Goal: Manage account settings

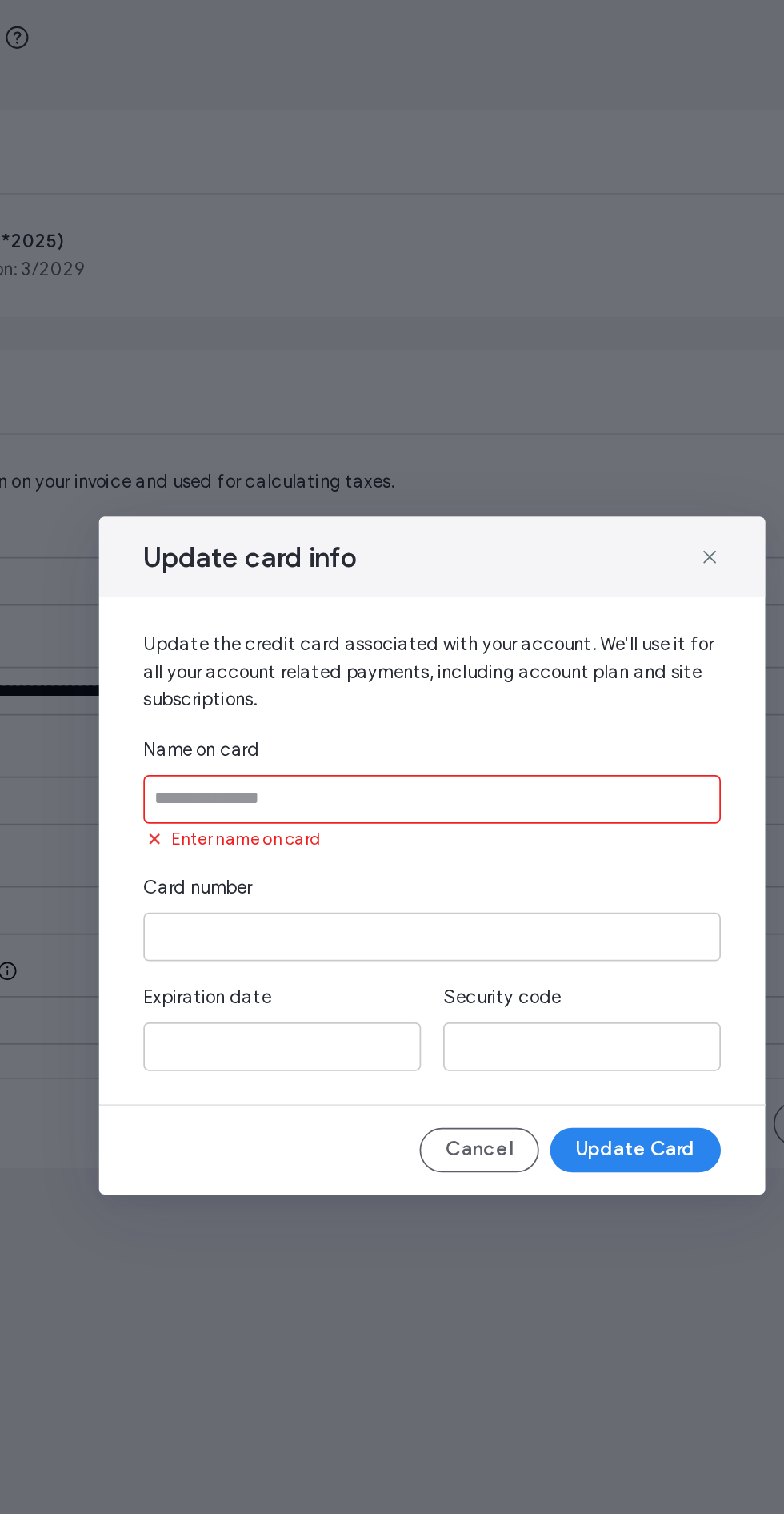
click at [298, 725] on input at bounding box center [392, 724] width 333 height 28
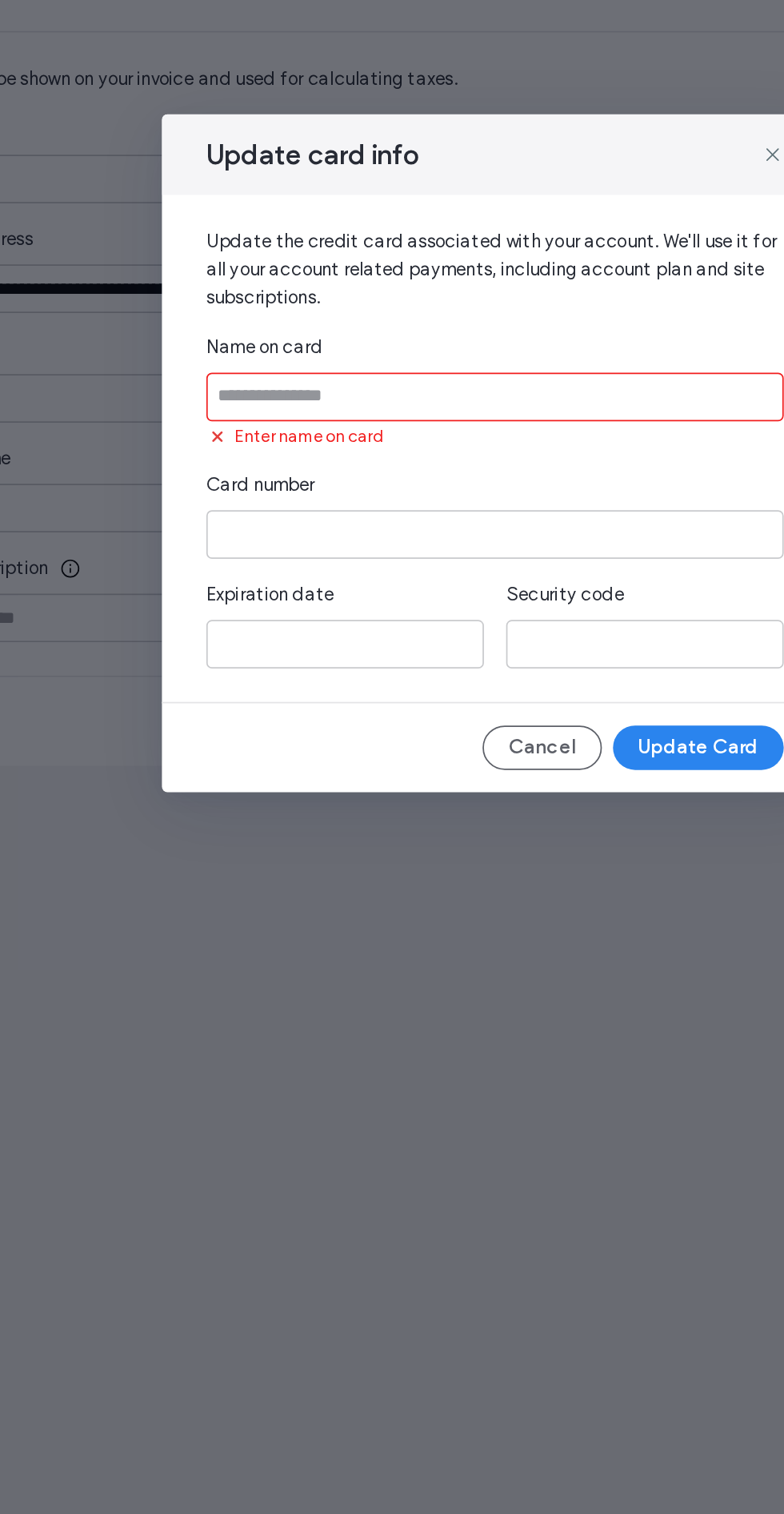
type input "**********"
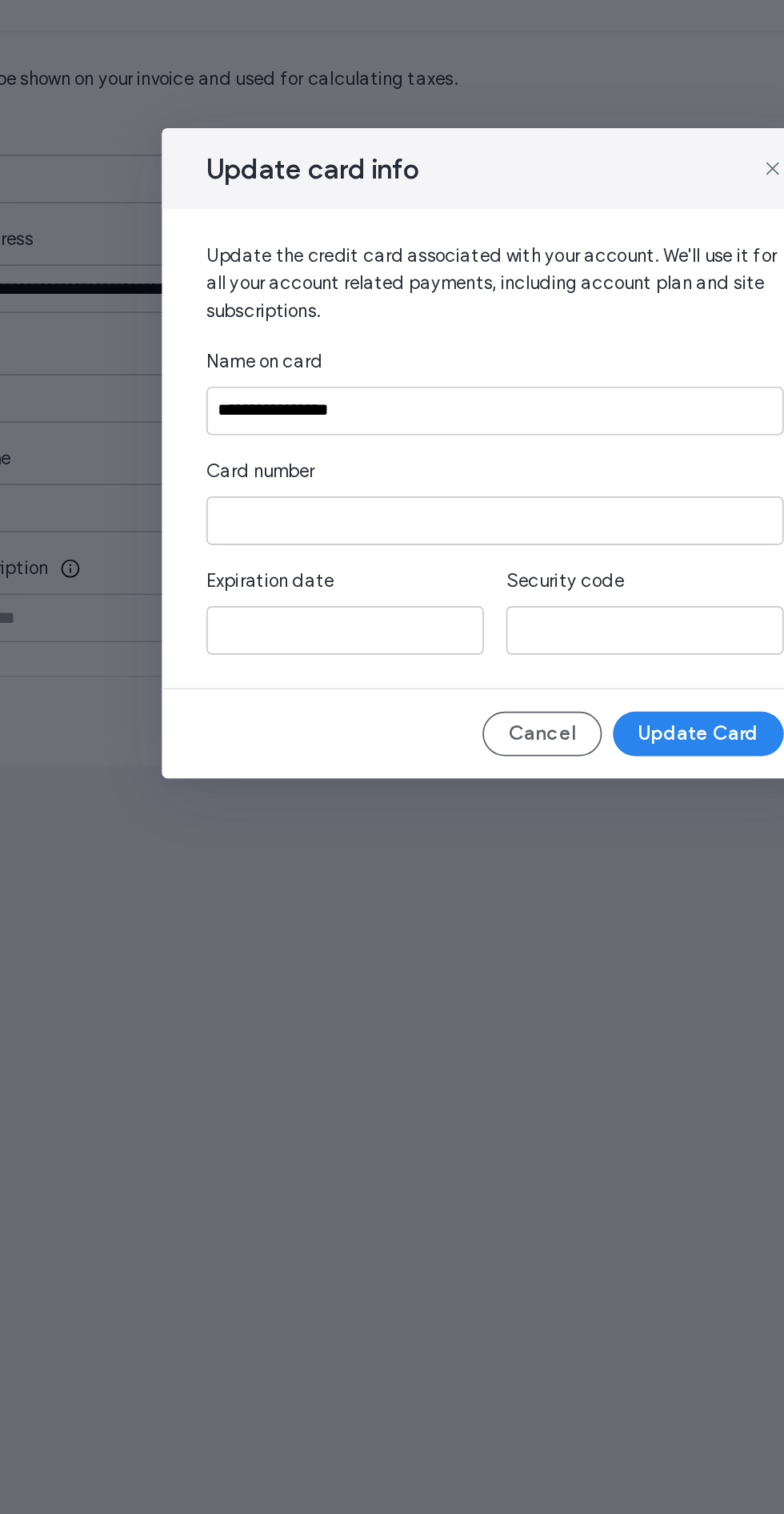
click at [318, 801] on iframe at bounding box center [392, 796] width 320 height 14
click at [307, 796] on iframe at bounding box center [392, 796] width 320 height 14
click at [310, 801] on iframe at bounding box center [392, 796] width 320 height 14
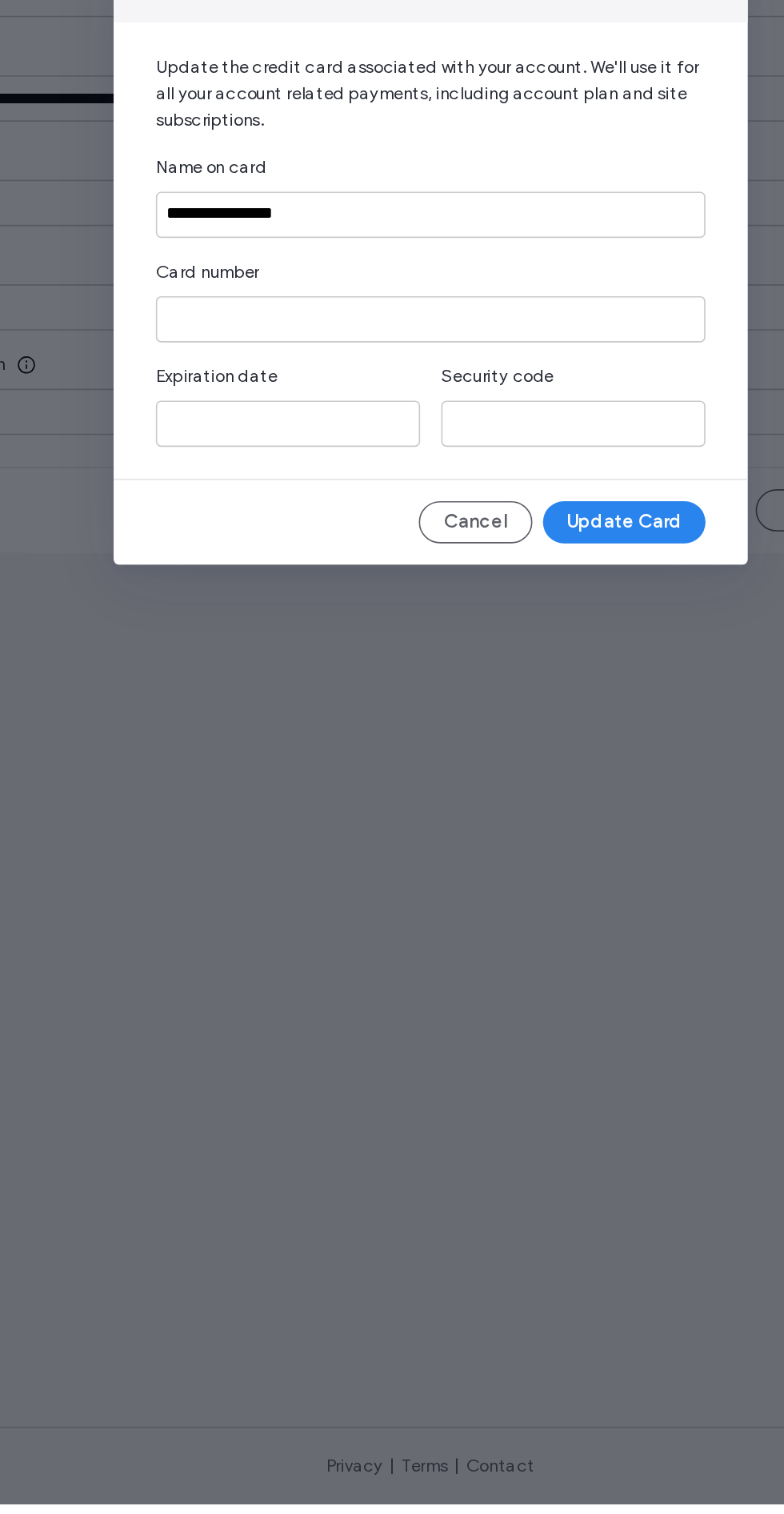
click at [295, 863] on iframe at bounding box center [305, 859] width 147 height 14
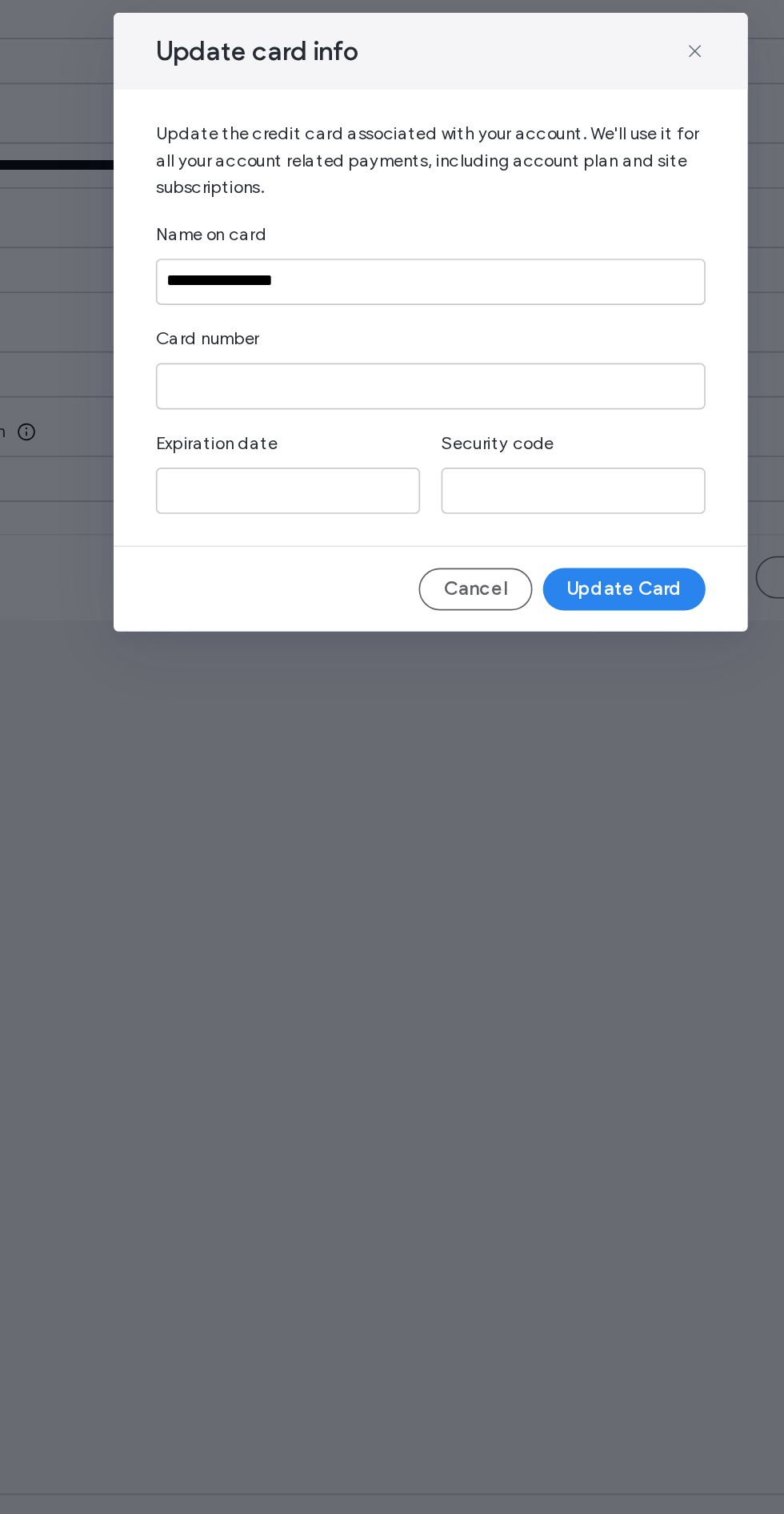
click at [290, 861] on iframe at bounding box center [305, 859] width 147 height 14
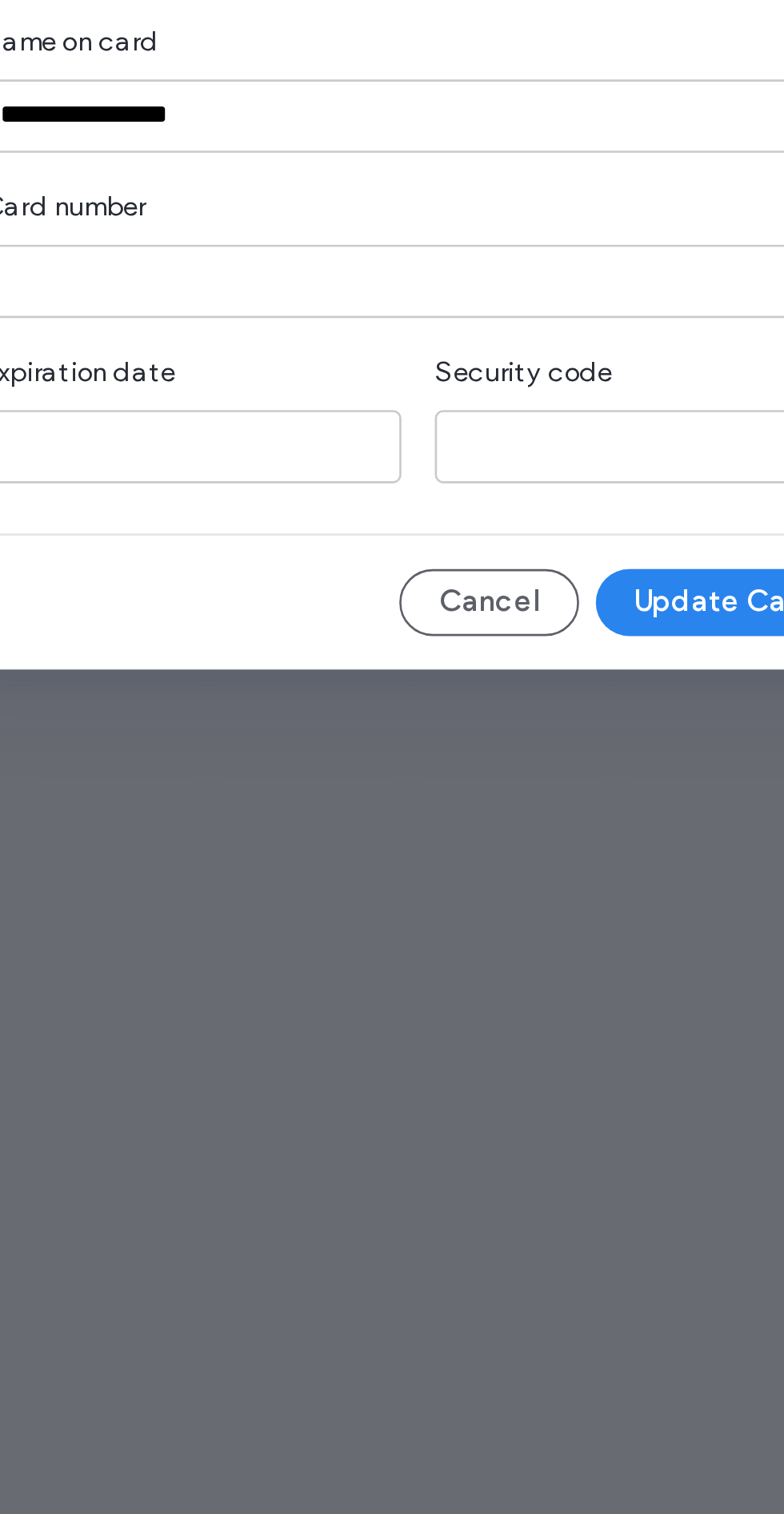
click at [450, 864] on iframe at bounding box center [479, 859] width 147 height 14
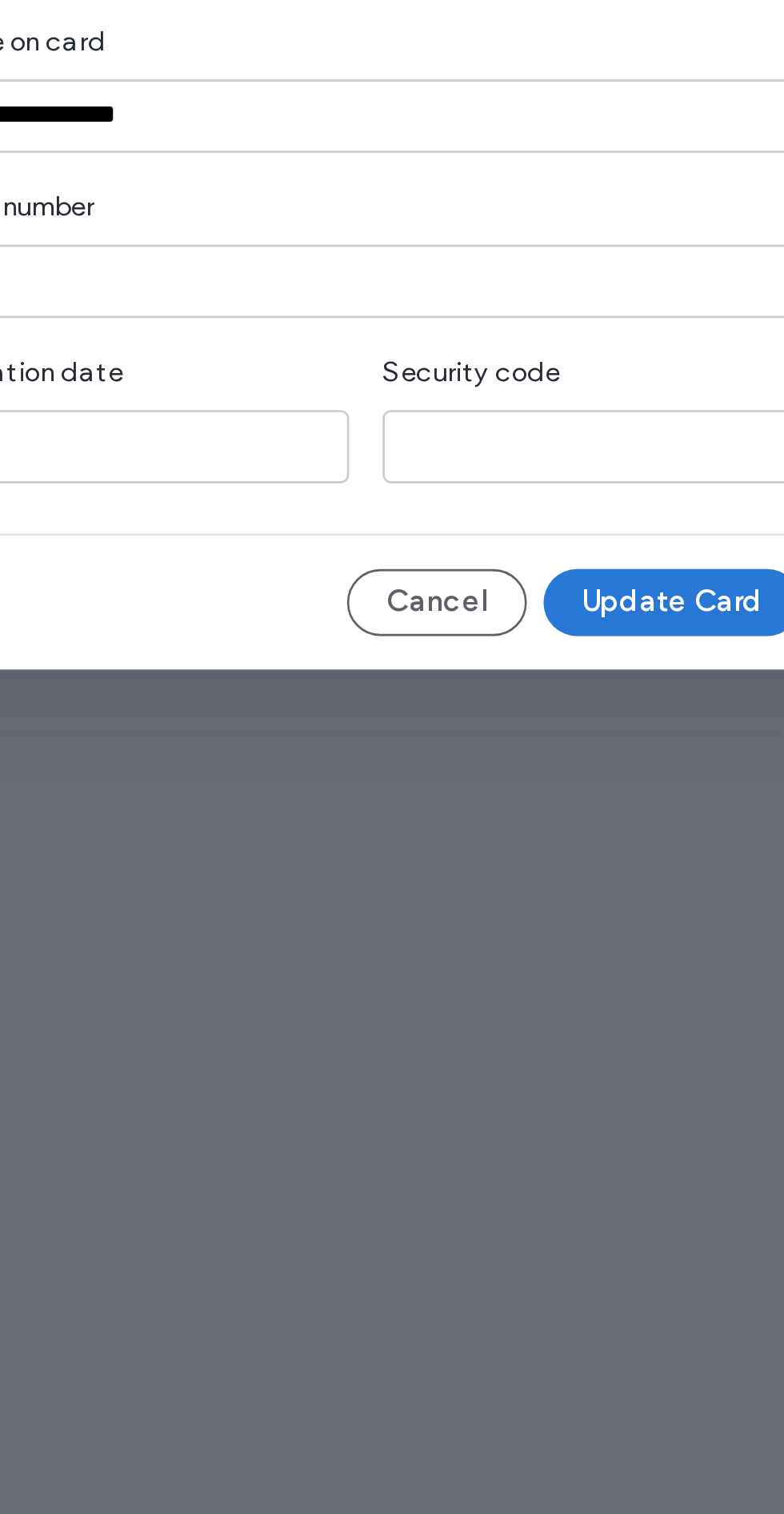
click at [524, 911] on button "Update Card" at bounding box center [509, 918] width 99 height 25
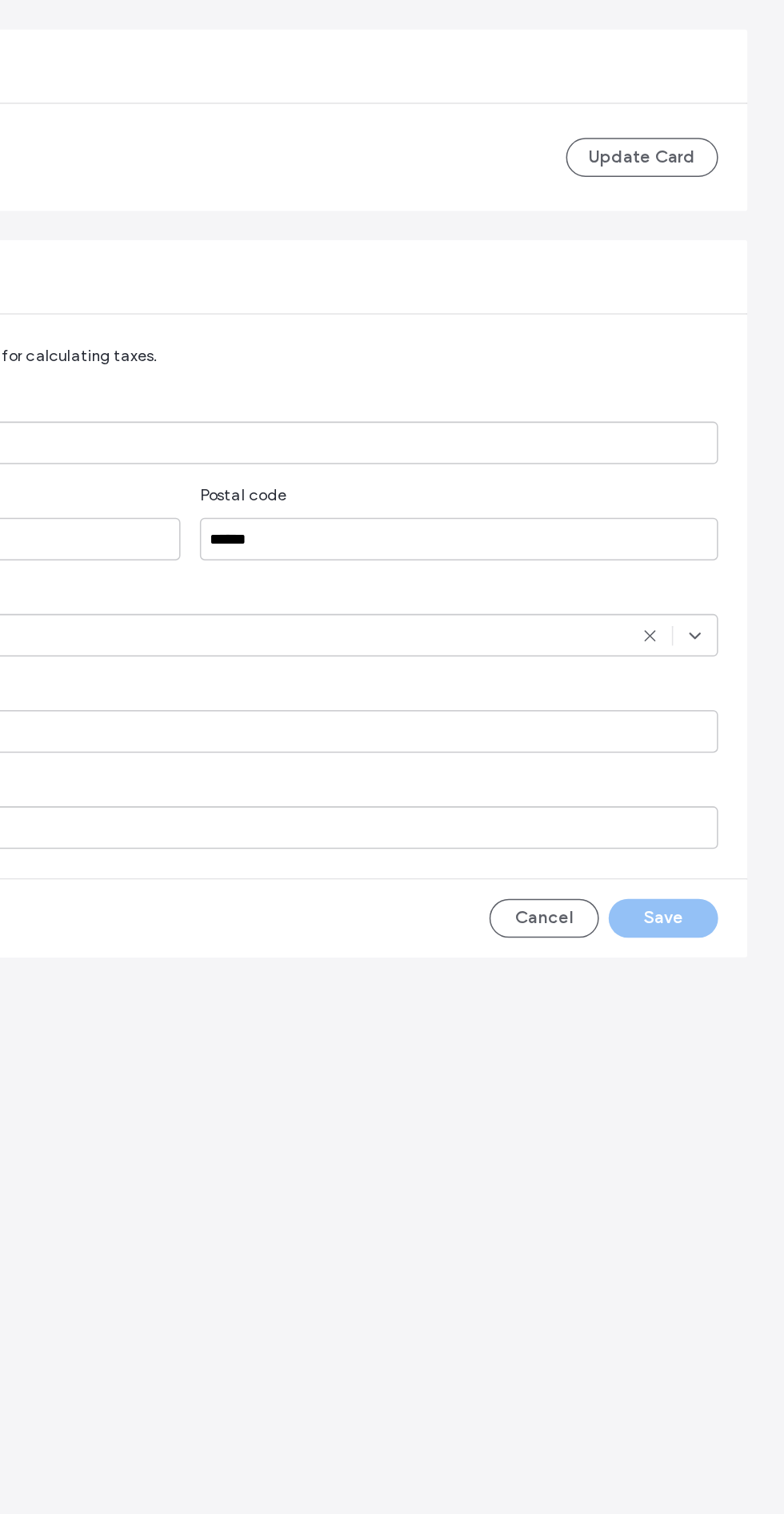
click at [720, 916] on div "Cancel Save" at bounding box center [664, 911] width 150 height 25
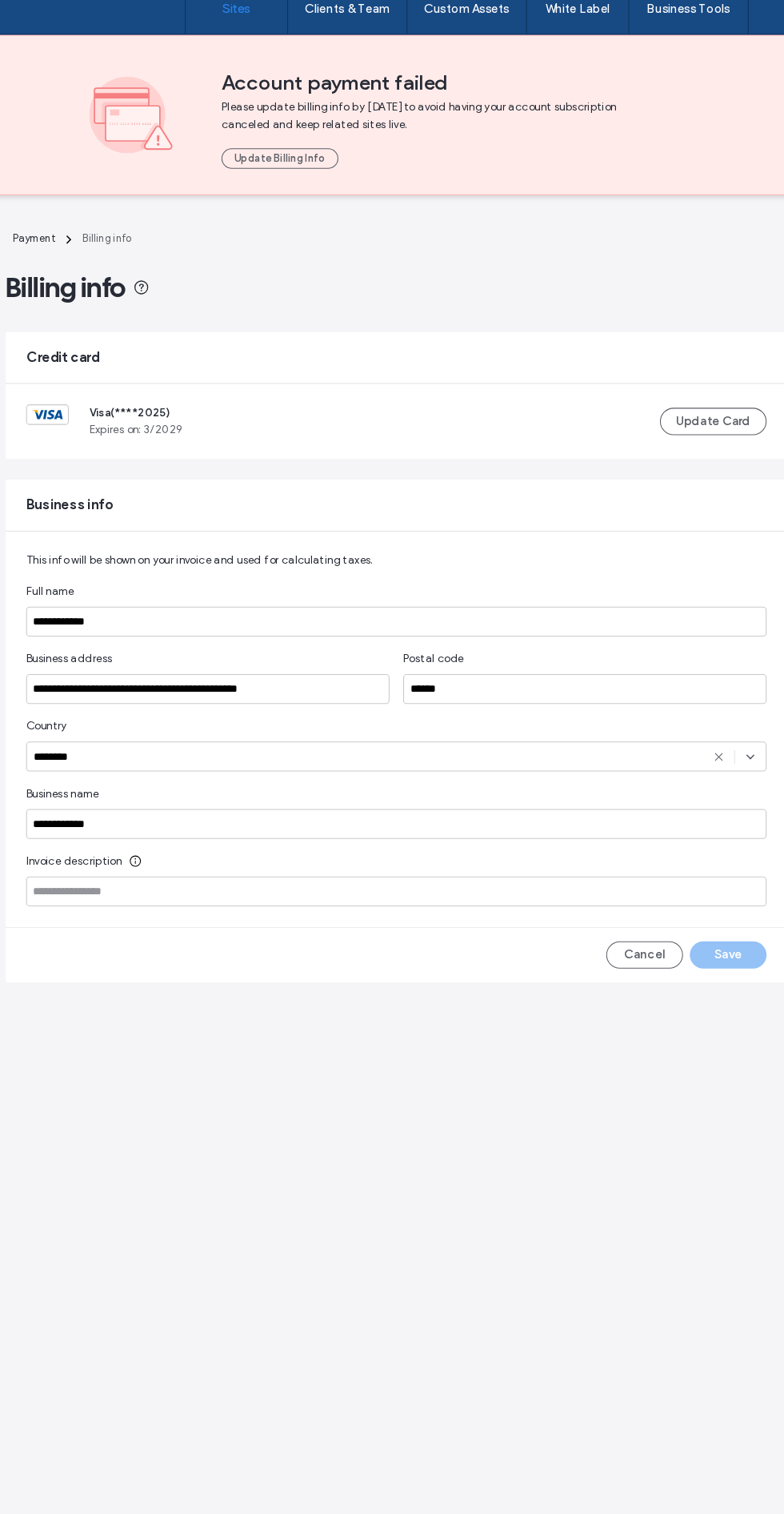
click at [256, 24] on label "Sites" at bounding box center [243, 24] width 27 height 15
